Goal: Feedback & Contribution: Contribute content

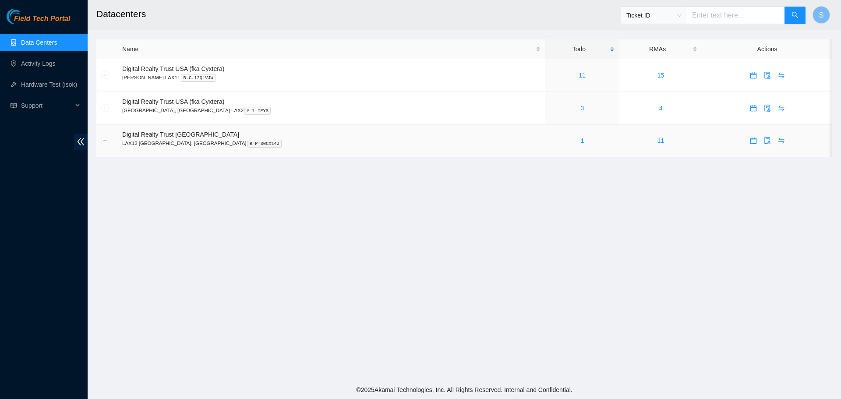
click at [550, 142] on div "1" at bounding box center [582, 141] width 64 height 10
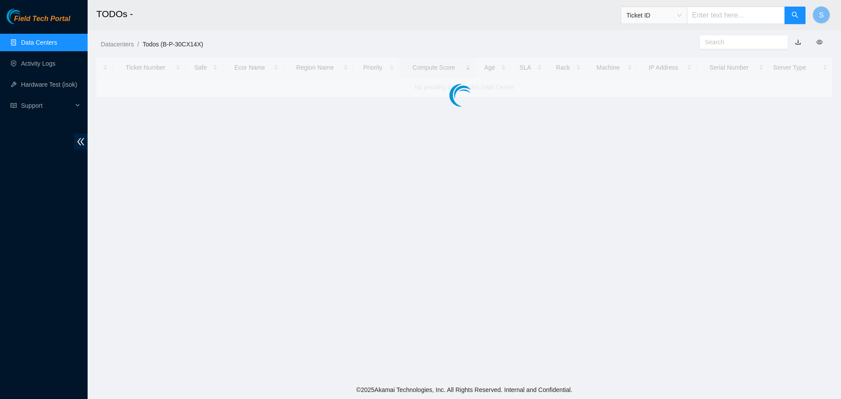
click at [521, 139] on main "TODOs - Ticket ID S Datacenters / Todos (B-P-30CX14X) / Ticket Number Safe Ecor…" at bounding box center [464, 190] width 753 height 380
click at [56, 64] on link "Activity Logs" at bounding box center [38, 63] width 35 height 7
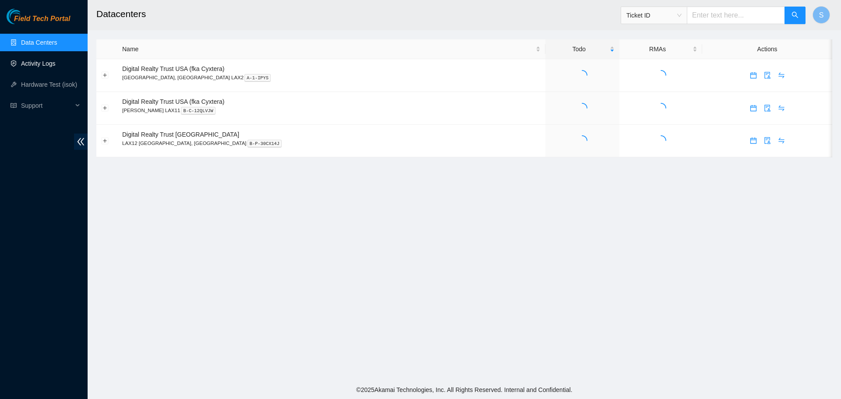
click at [56, 61] on link "Activity Logs" at bounding box center [38, 63] width 35 height 7
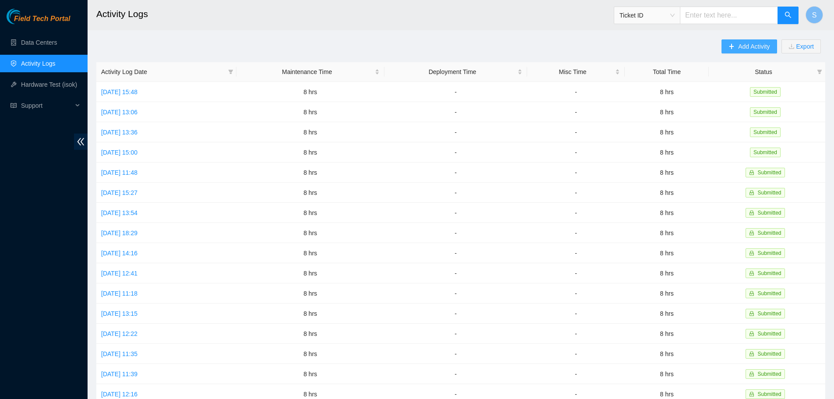
click at [750, 50] on span "Add Activity" at bounding box center [754, 47] width 32 height 10
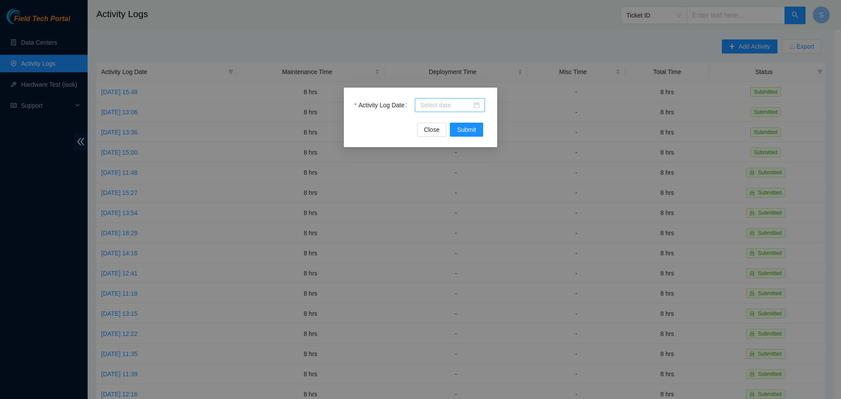
click at [452, 110] on div at bounding box center [450, 105] width 70 height 14
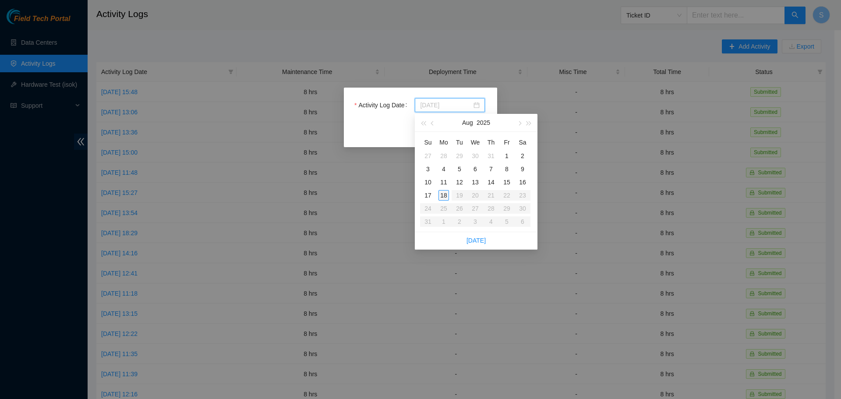
type input "[DATE]"
click at [442, 193] on div "18" at bounding box center [443, 195] width 11 height 11
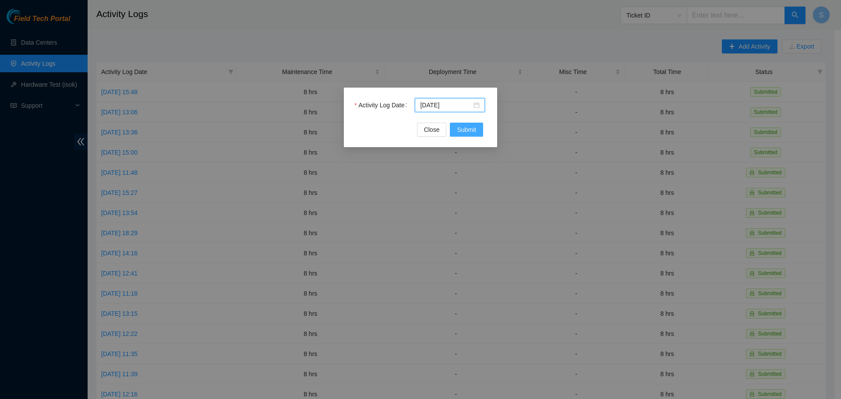
click at [459, 125] on span "Submit" at bounding box center [466, 130] width 19 height 10
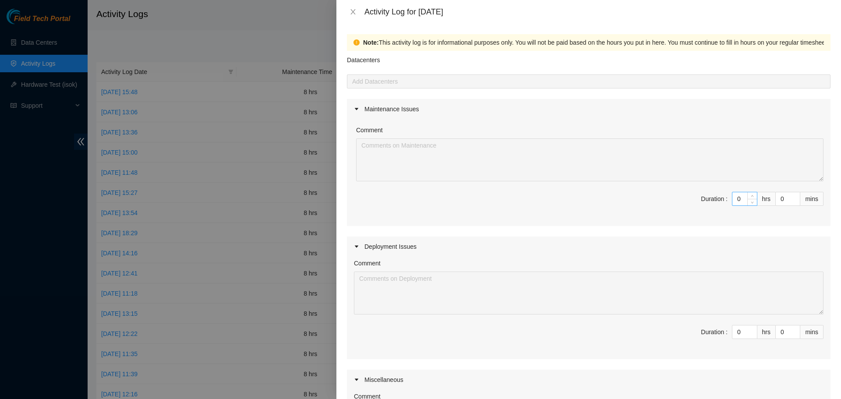
click at [737, 201] on input "0" at bounding box center [744, 198] width 25 height 13
type input "8"
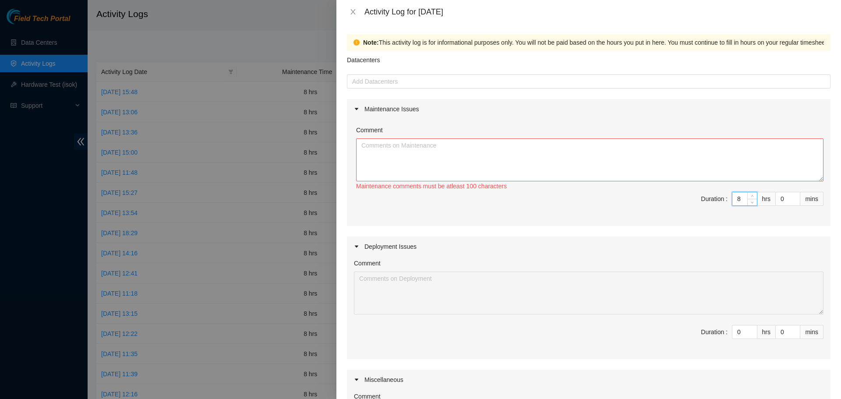
type input "8"
click at [702, 164] on textarea "Comment" at bounding box center [589, 159] width 467 height 43
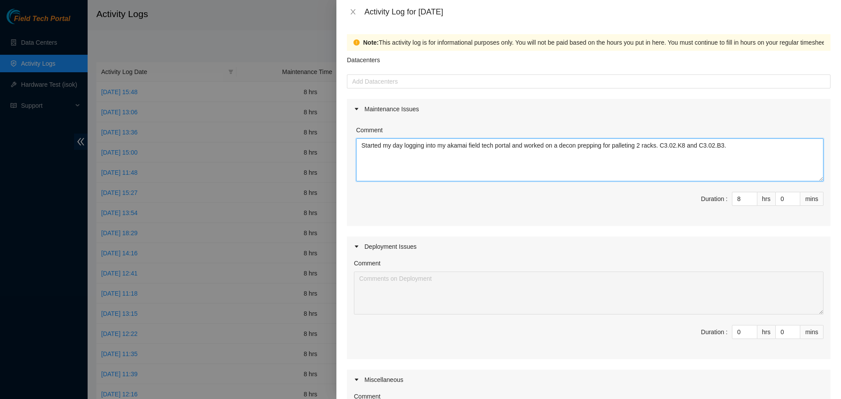
click at [629, 145] on textarea "Started my day logging into my akamai field tech portal and worked on a decon p…" at bounding box center [589, 159] width 467 height 43
drag, startPoint x: 629, startPoint y: 145, endPoint x: 608, endPoint y: 174, distance: 36.0
click at [608, 174] on textarea "Started my day logging into my akamai field tech portal and worked on a decon p…" at bounding box center [589, 159] width 467 height 43
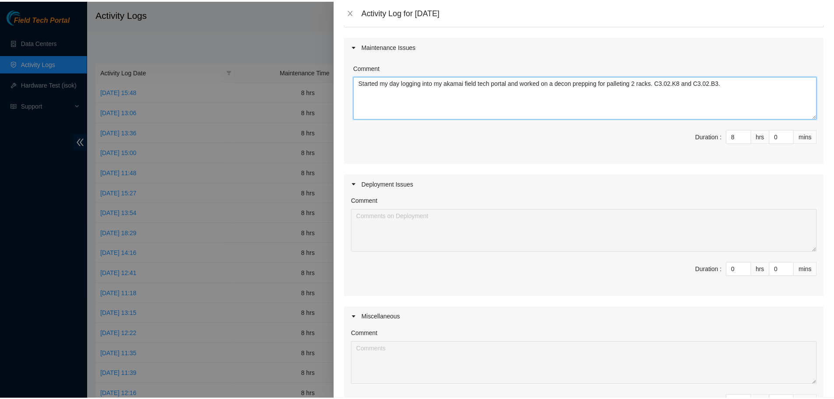
scroll to position [189, 0]
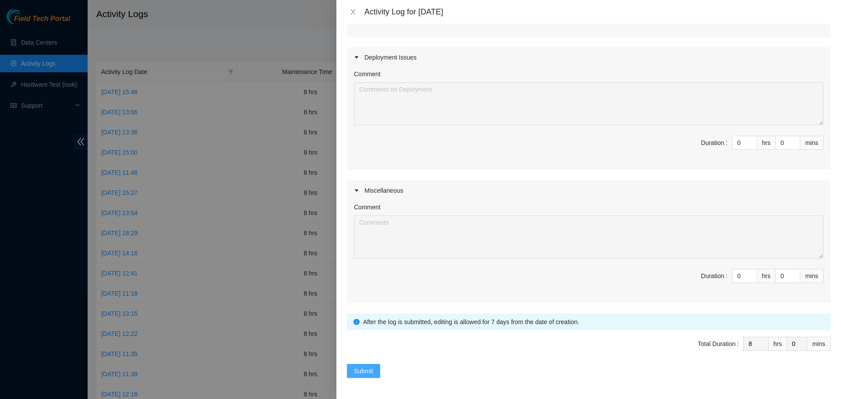
type textarea "Started my day logging into my akamai field tech portal and worked on a decon p…"
click at [375, 372] on button "Submit" at bounding box center [363, 371] width 33 height 14
